Goal: Information Seeking & Learning: Learn about a topic

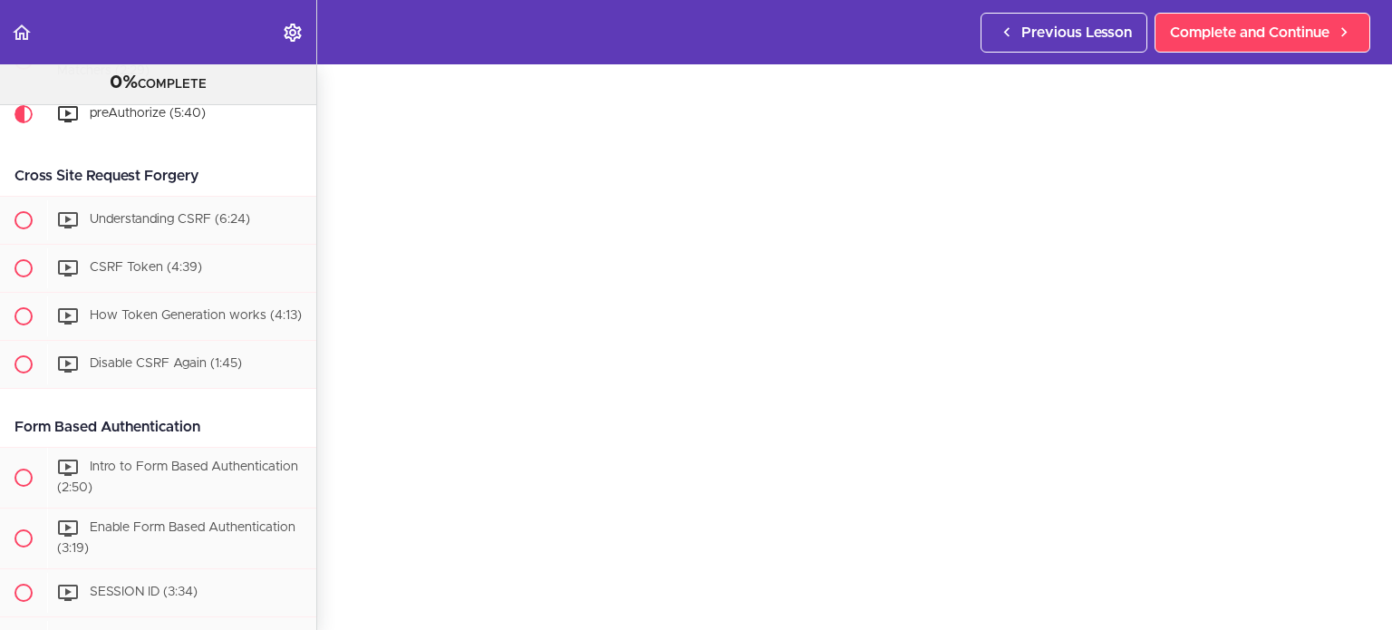
scroll to position [1764, 0]
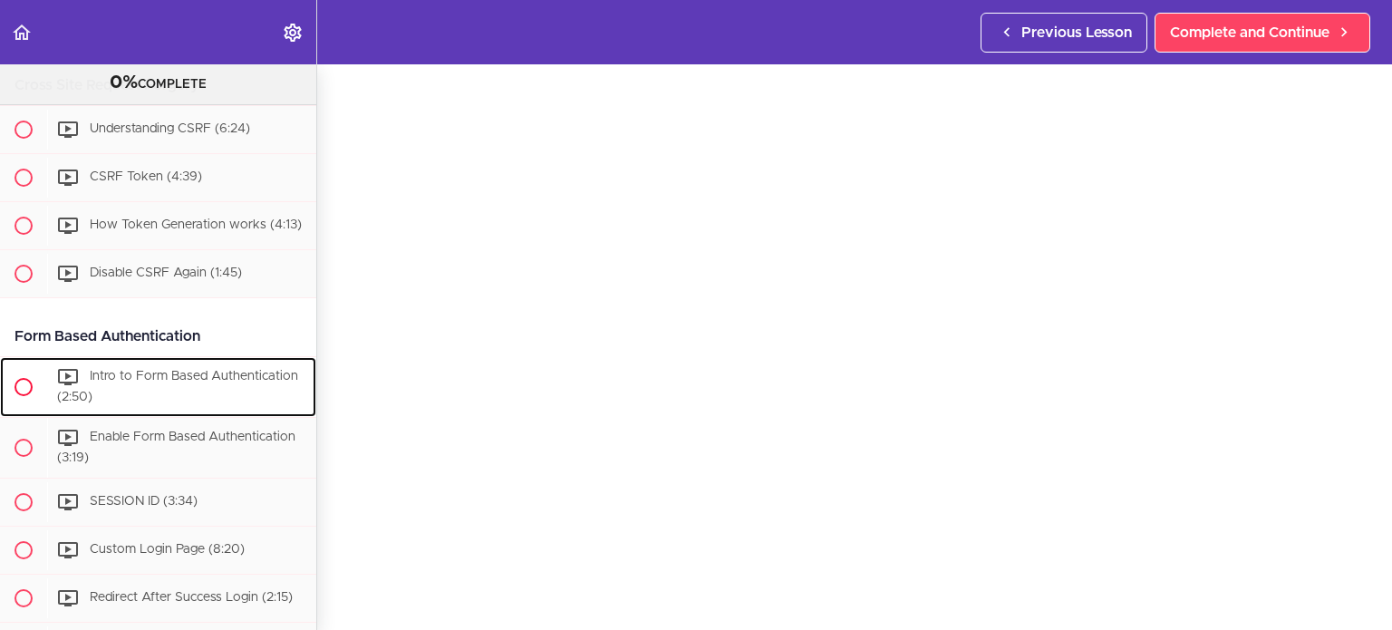
click at [239, 417] on div "Intro to Form Based Authentication (2:50)" at bounding box center [181, 387] width 269 height 60
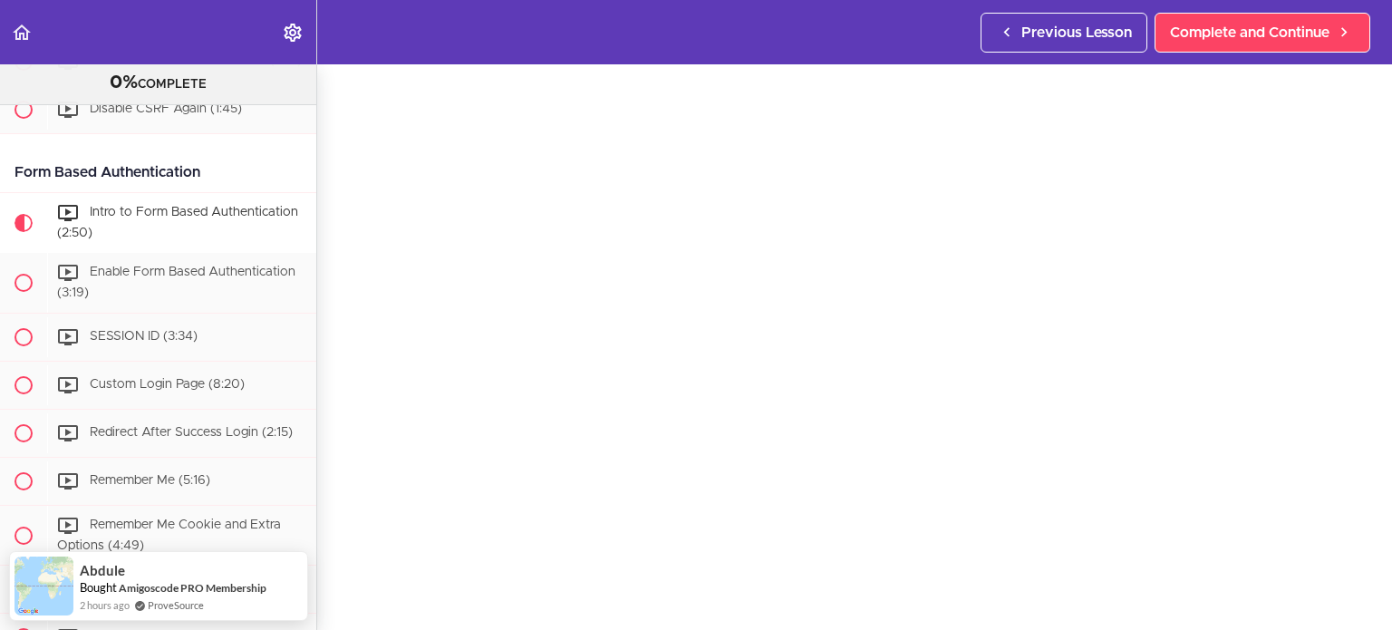
scroll to position [81, 0]
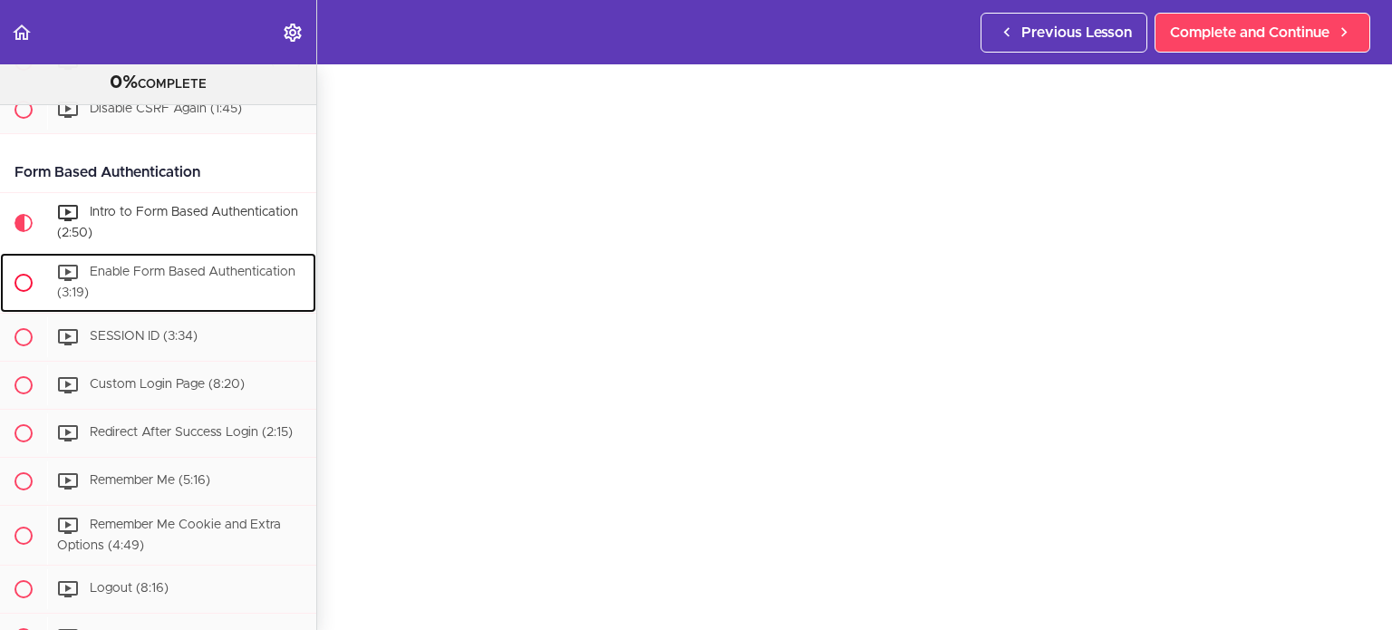
click at [178, 299] on span "Enable Form Based Authentication (3:19)" at bounding box center [176, 283] width 238 height 34
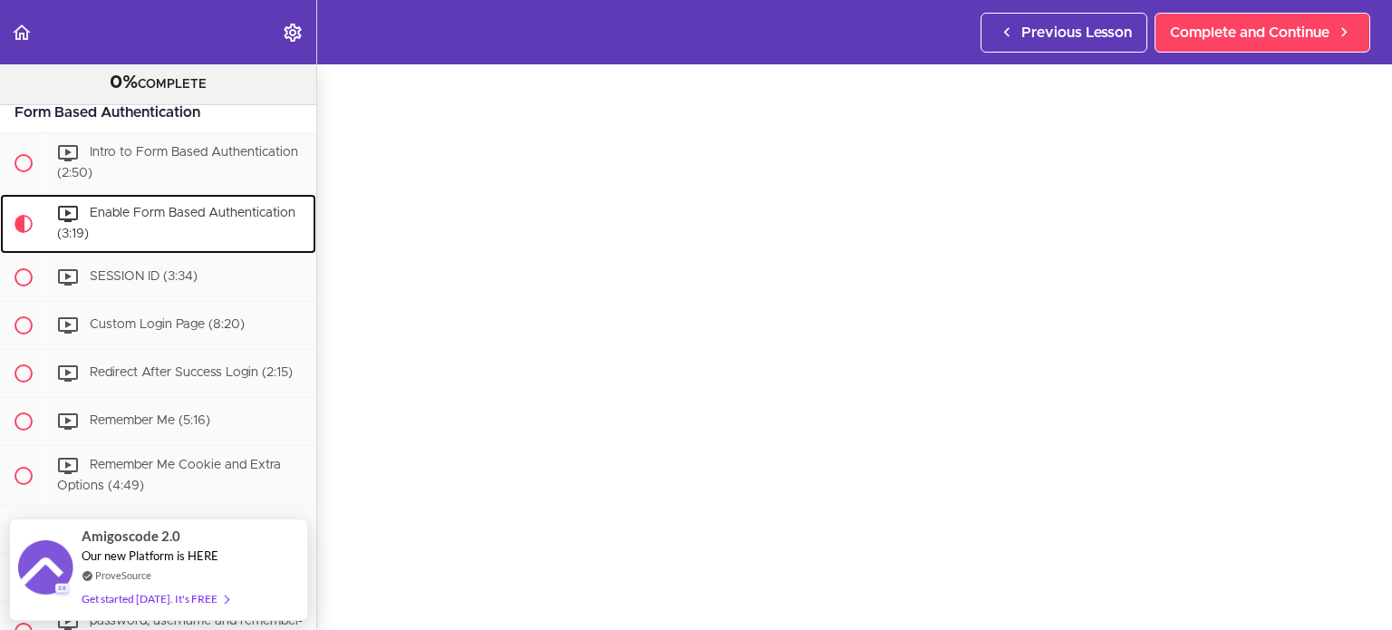
scroll to position [91, 0]
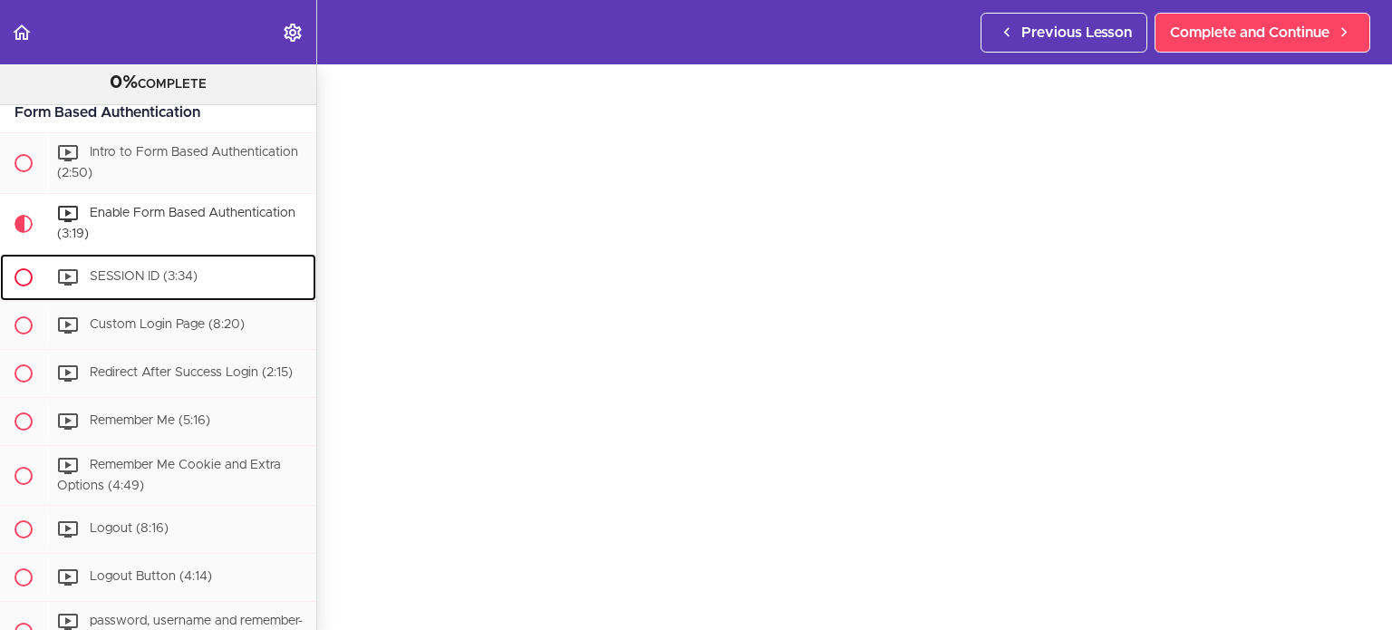
click at [217, 297] on div "SESSION ID (3:34)" at bounding box center [181, 277] width 269 height 40
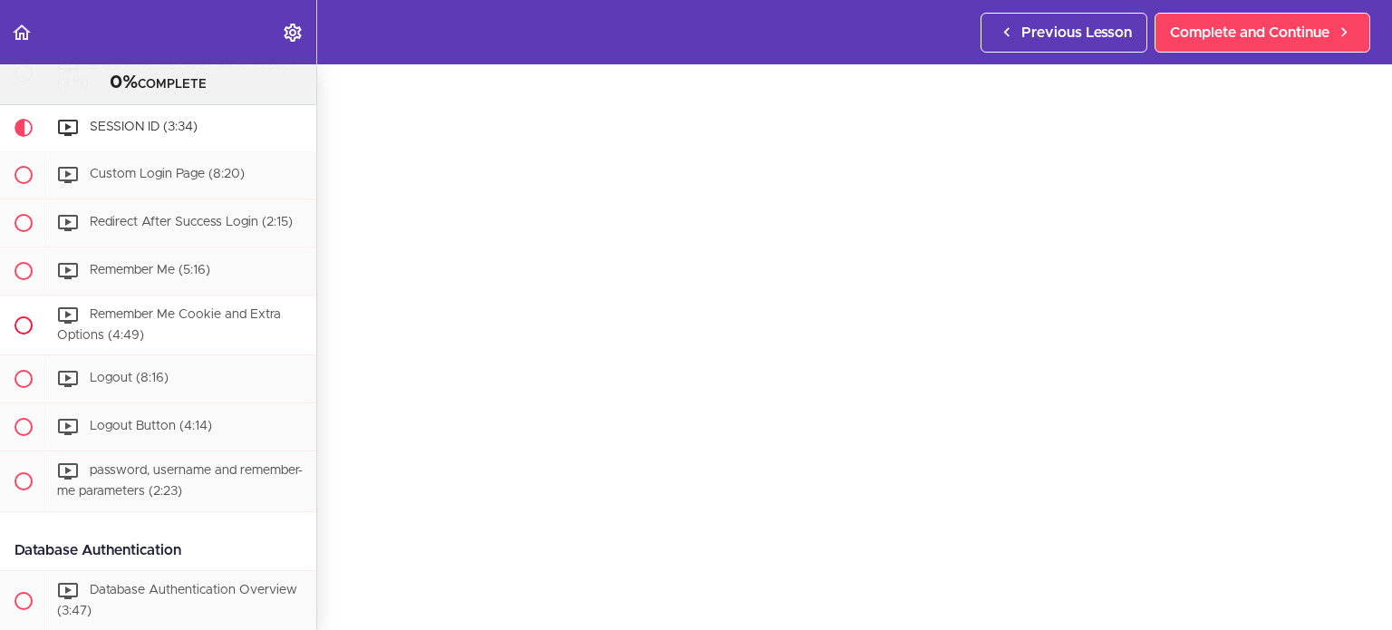
scroll to position [2078, 0]
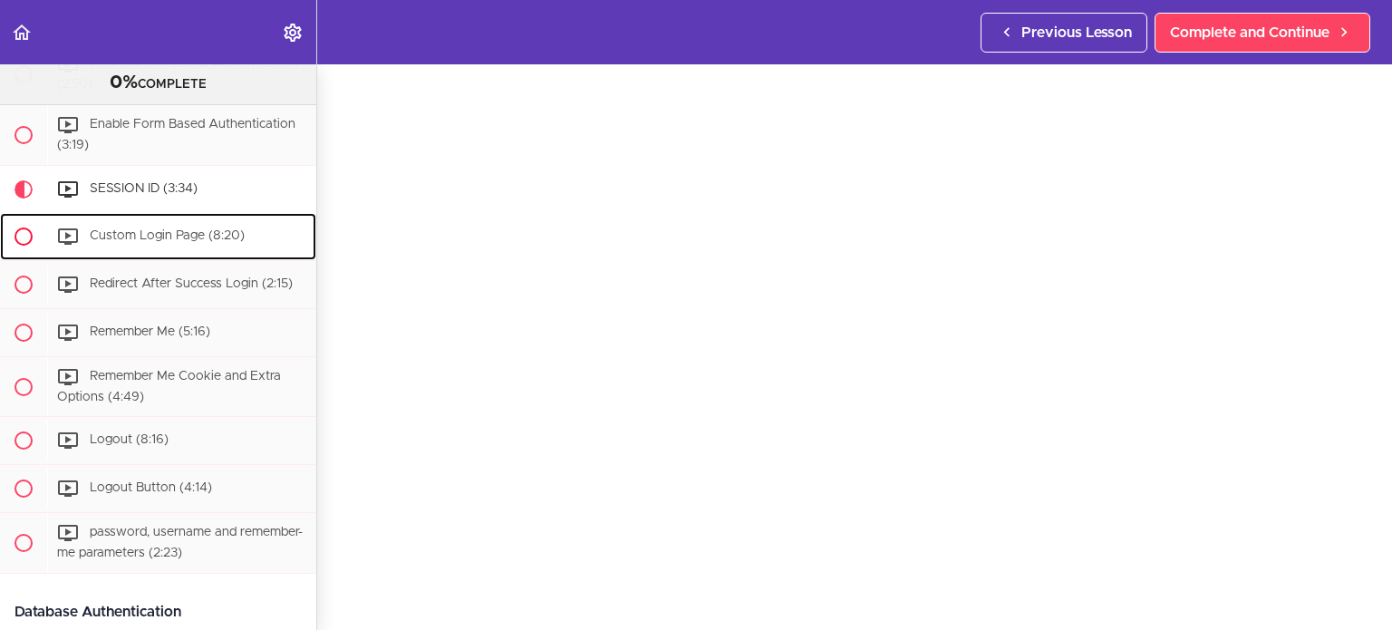
click at [174, 249] on div "Custom Login Page (8:20)" at bounding box center [181, 237] width 269 height 40
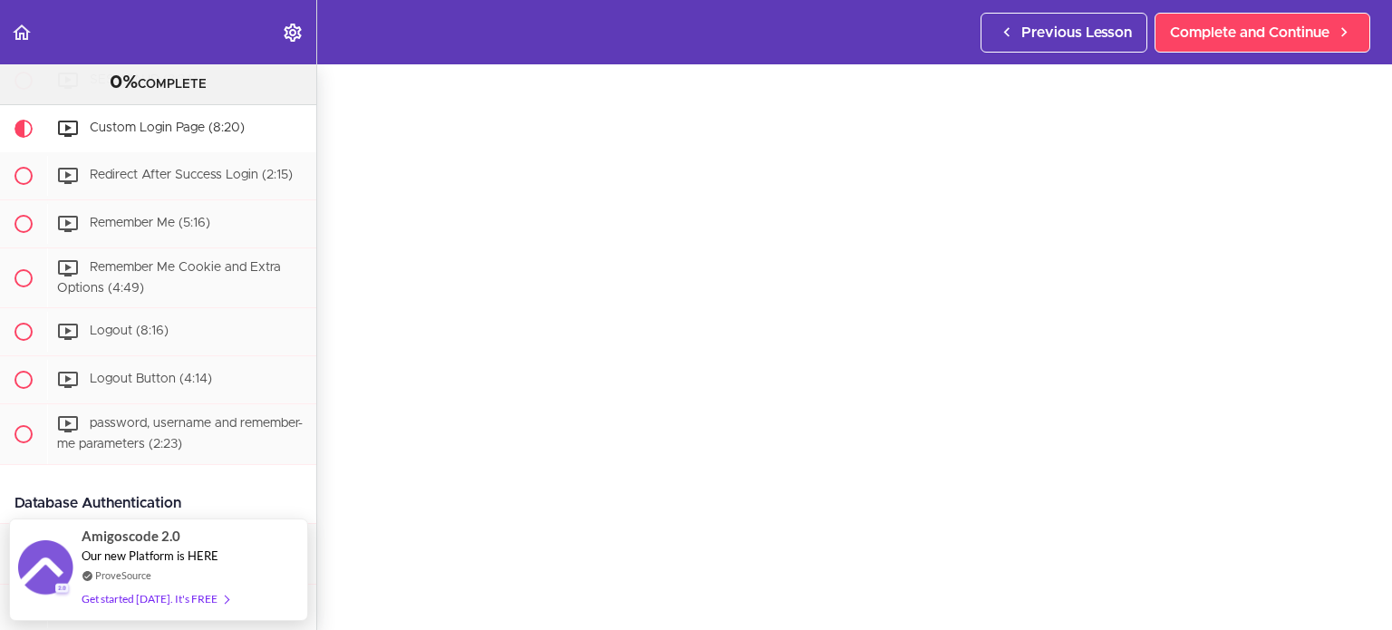
scroll to position [69, 0]
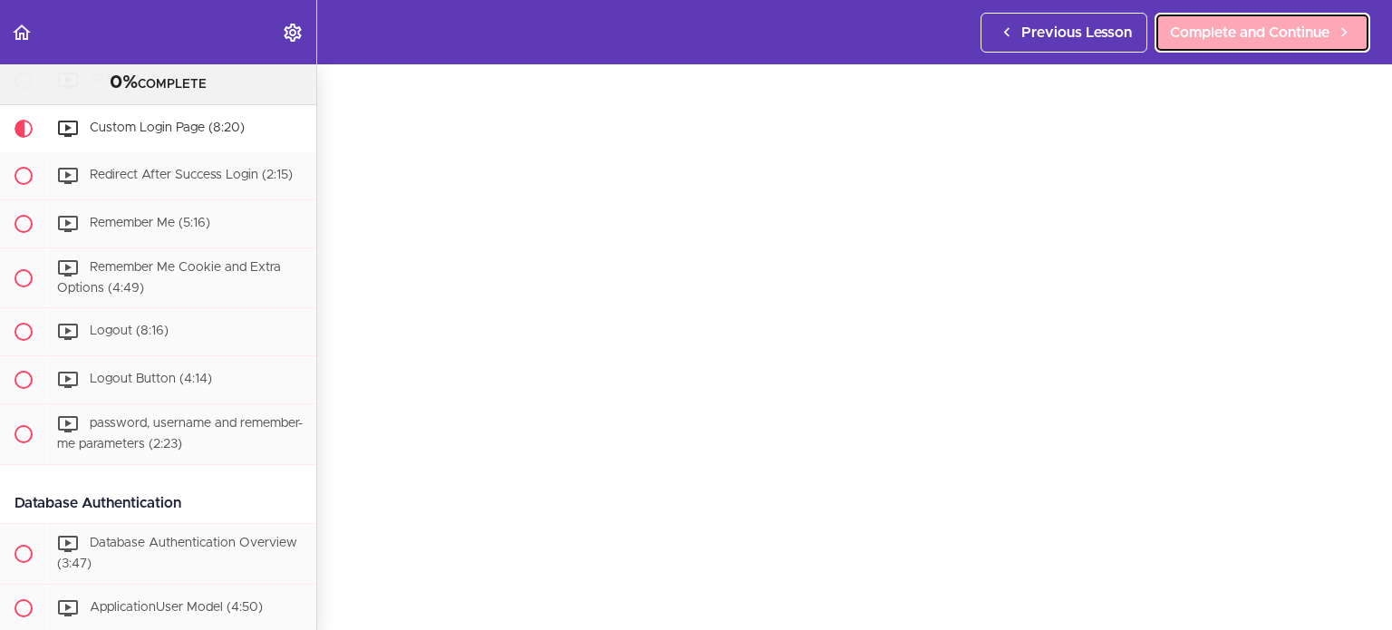
click at [1216, 40] on span "Complete and Continue" at bounding box center [1250, 33] width 160 height 22
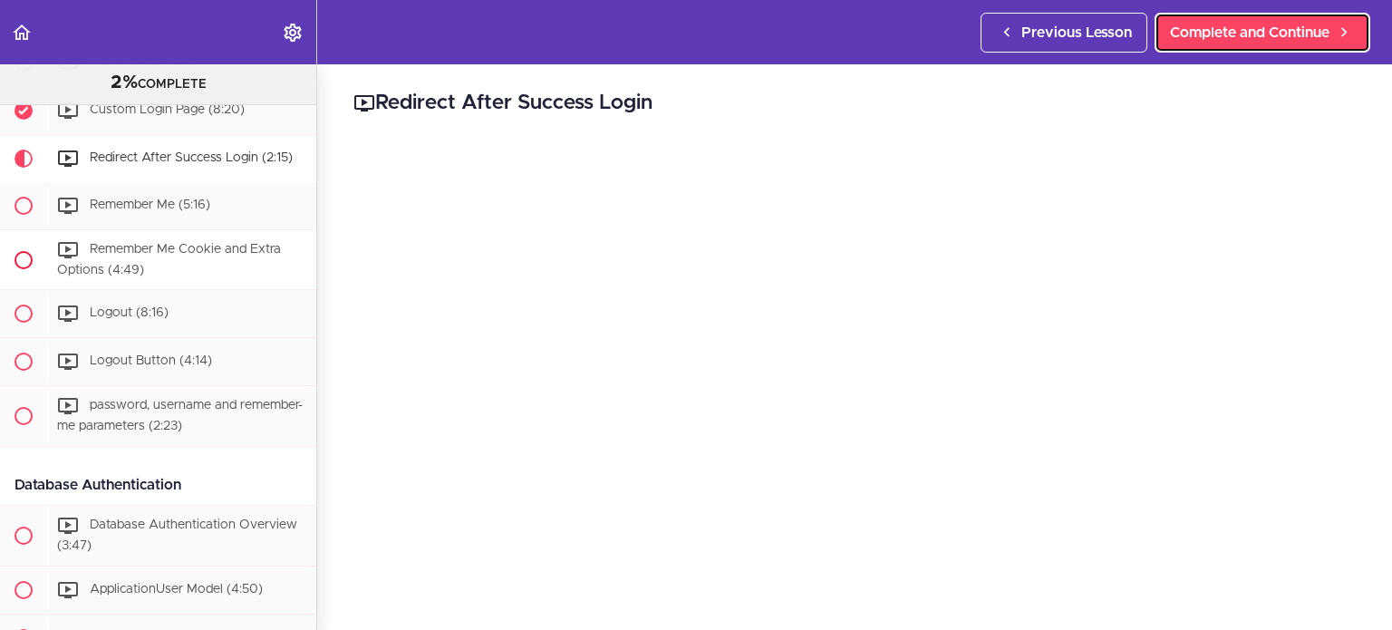
scroll to position [2197, 0]
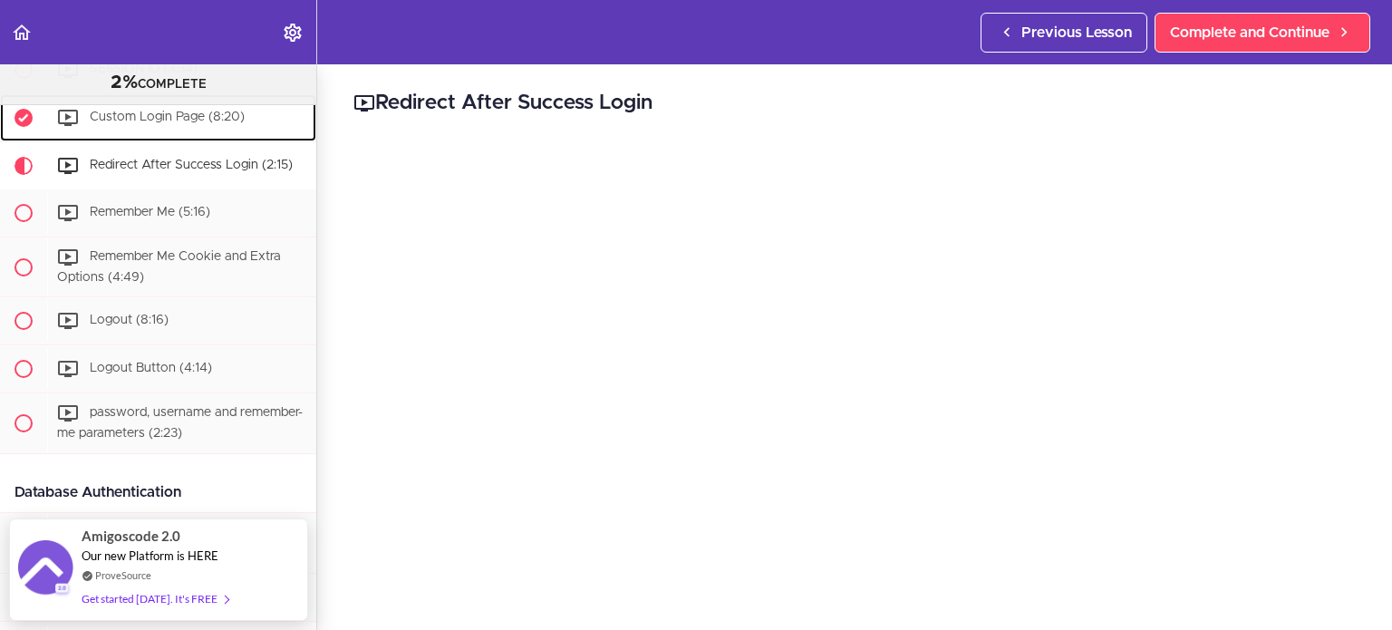
click at [105, 123] on span "Custom Login Page (8:20)" at bounding box center [167, 117] width 155 height 13
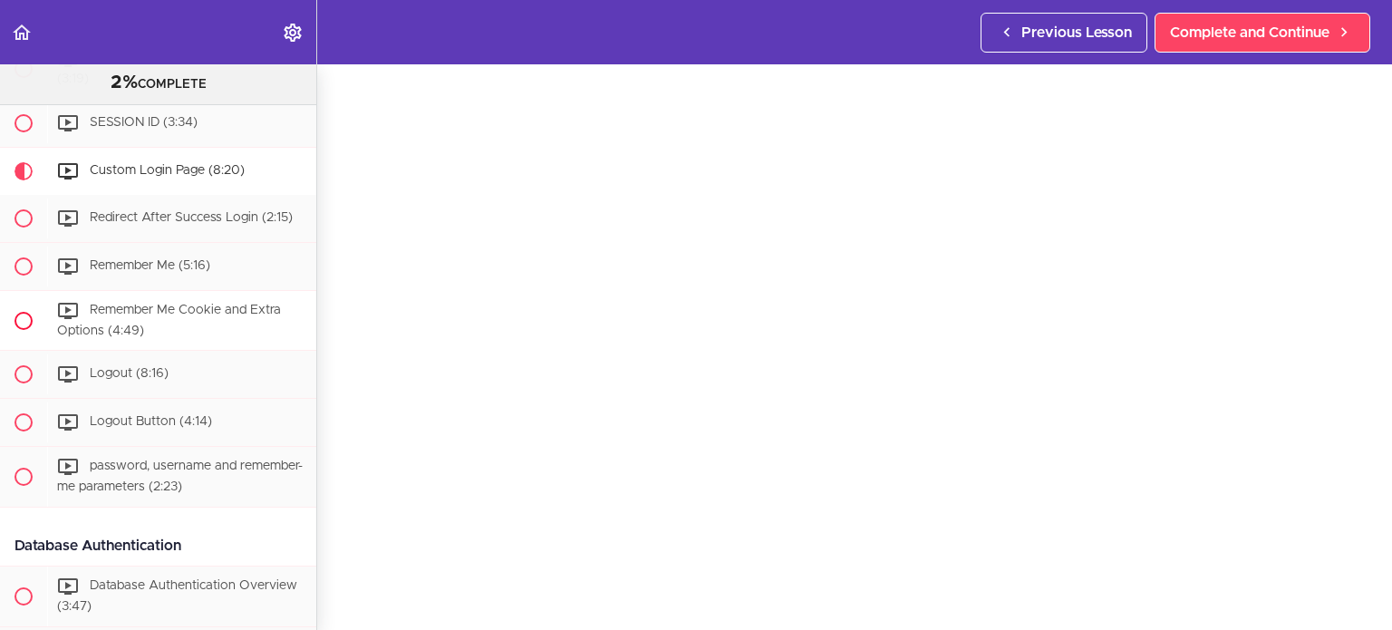
scroll to position [2152, 0]
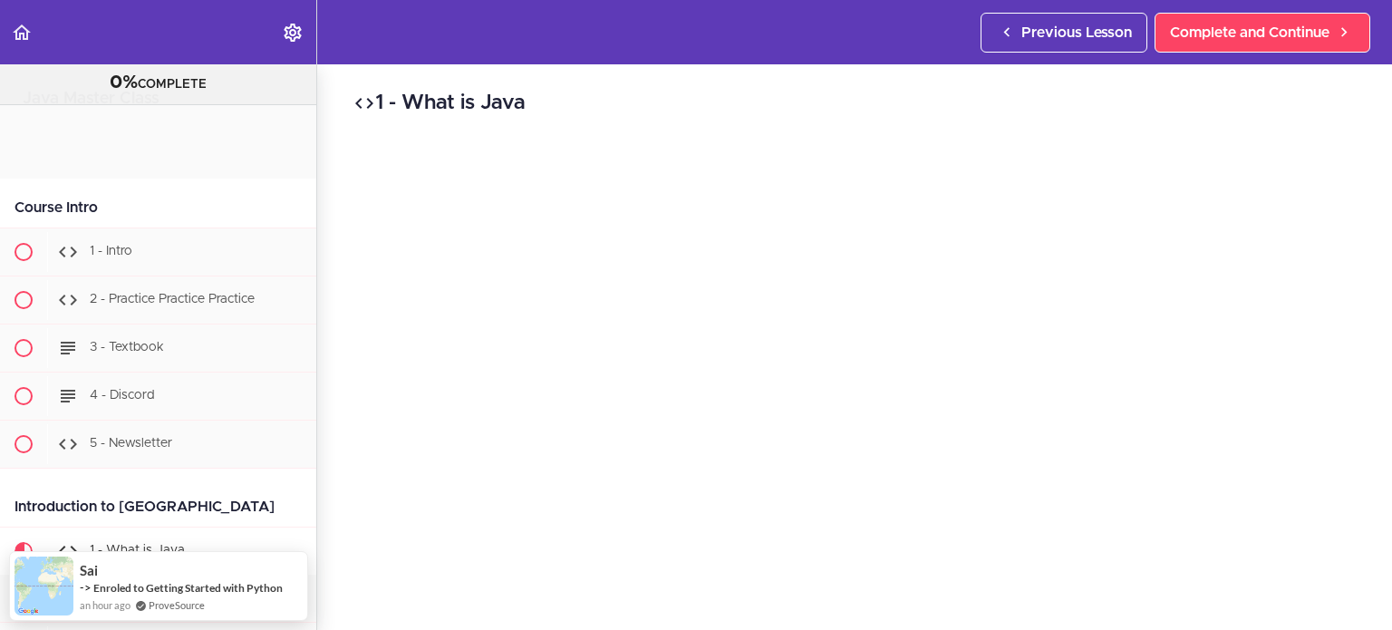
scroll to position [417, 0]
